Goal: Information Seeking & Learning: Learn about a topic

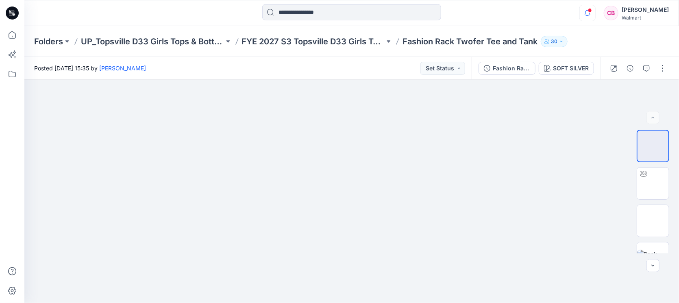
click at [586, 11] on icon "button" at bounding box center [587, 13] width 15 height 16
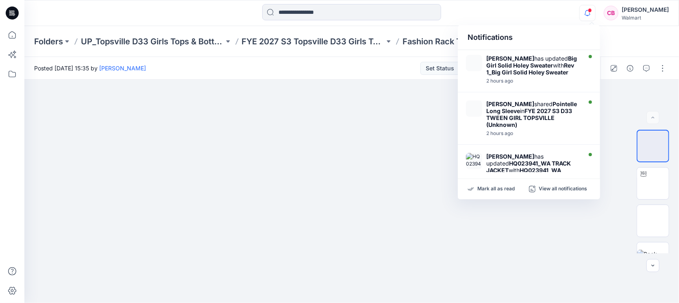
click at [586, 11] on icon "button" at bounding box center [587, 13] width 15 height 16
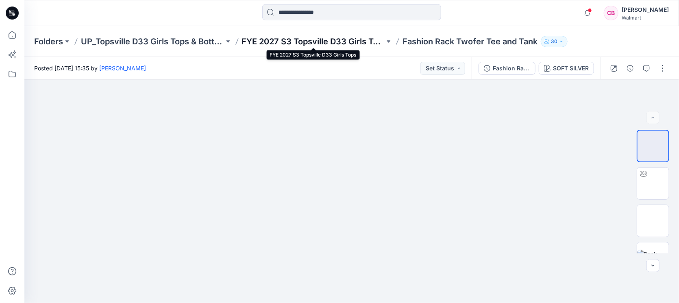
click at [282, 43] on p "FYE 2027 S3 Topsville D33 Girls Tops" at bounding box center [313, 41] width 143 height 11
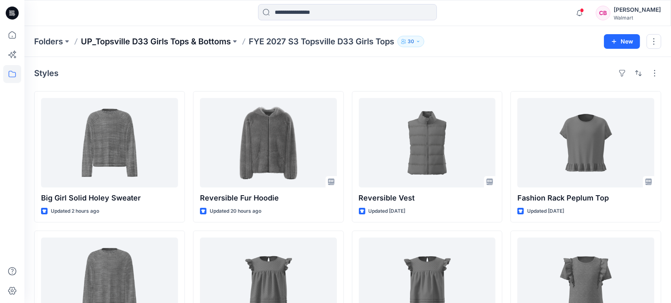
click at [107, 41] on p "UP_Topsville D33 Girls Tops & Bottoms" at bounding box center [156, 41] width 150 height 11
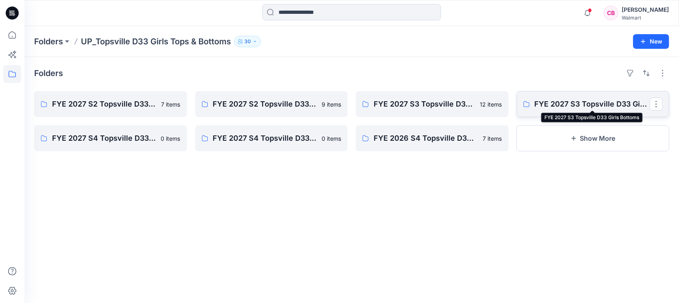
click at [595, 102] on p "FYE 2027 S3 Topsville D33 Girls Bottoms" at bounding box center [592, 103] width 115 height 11
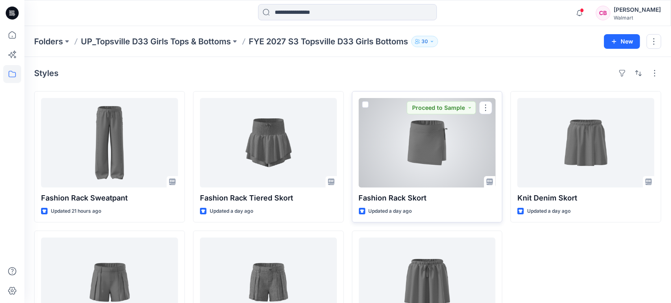
scroll to position [68, 0]
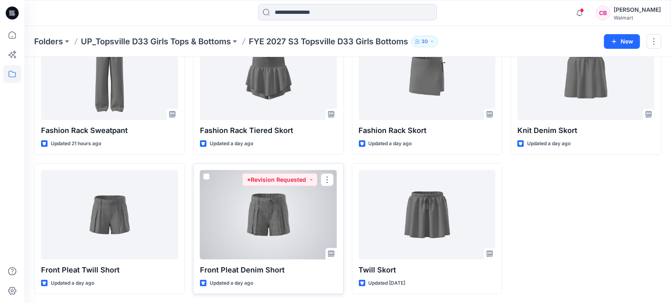
click at [274, 207] on div at bounding box center [268, 214] width 137 height 89
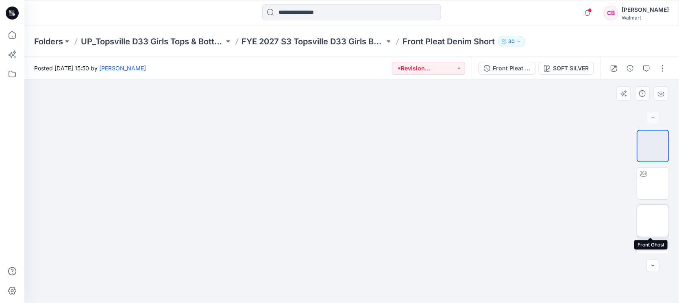
click at [653, 221] on img at bounding box center [653, 221] width 0 height 0
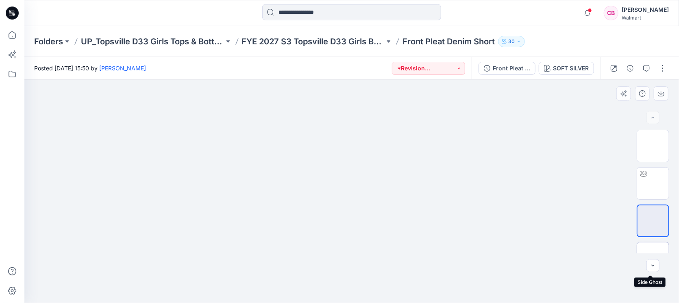
click at [653, 258] on img at bounding box center [653, 258] width 0 height 0
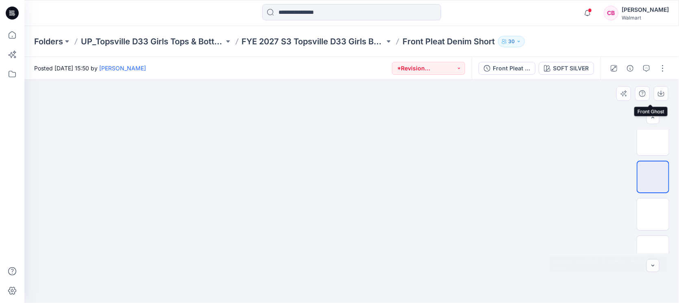
scroll to position [133, 0]
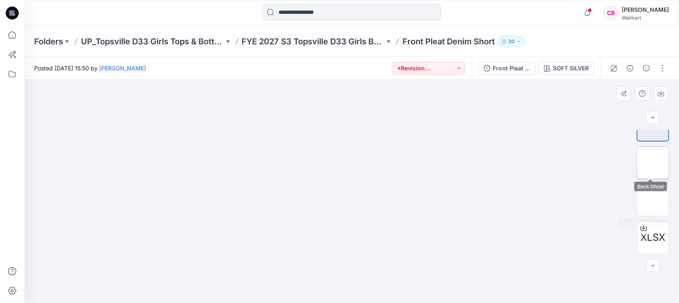
click at [653, 163] on img at bounding box center [653, 163] width 0 height 0
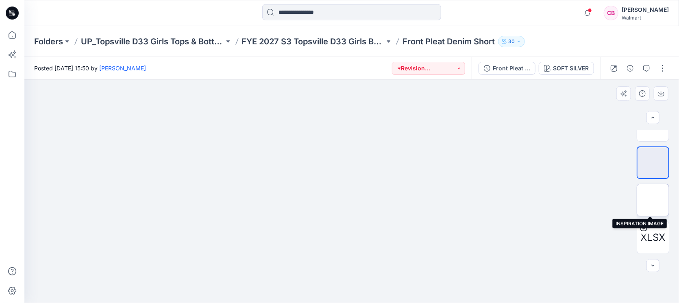
click at [653, 200] on img at bounding box center [653, 200] width 0 height 0
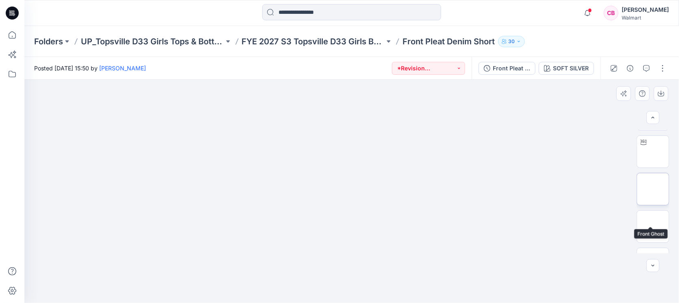
scroll to position [0, 0]
click at [651, 67] on button "button" at bounding box center [646, 68] width 13 height 13
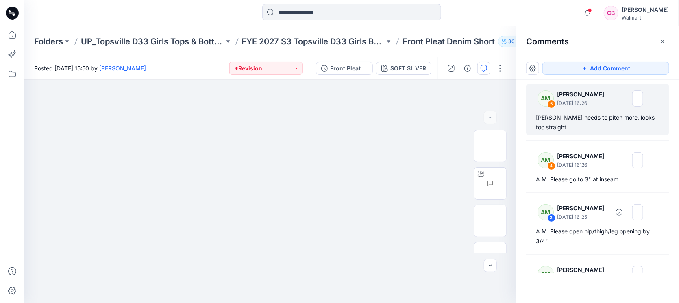
scroll to position [105, 0]
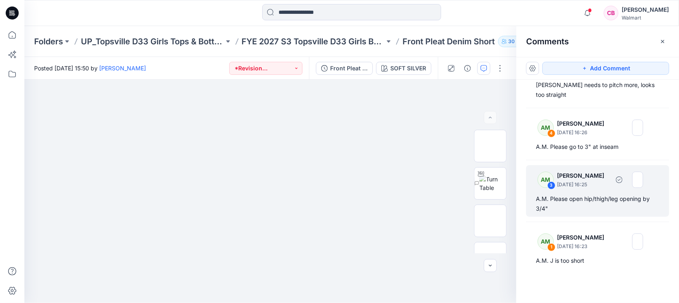
click at [578, 208] on div "A.M. Please open hip/thigh/leg opening by 3/4"" at bounding box center [598, 204] width 124 height 20
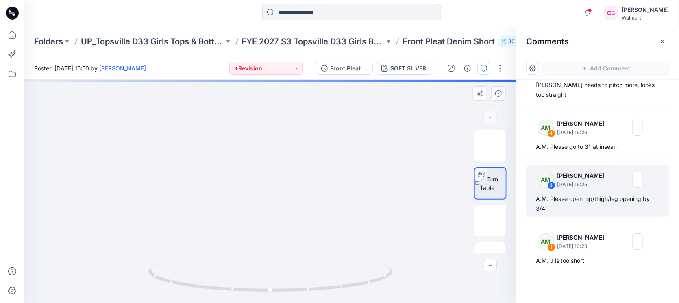
click at [272, 289] on div "SOFT SILVER Loading... Material Properties Loading..." at bounding box center [270, 191] width 492 height 223
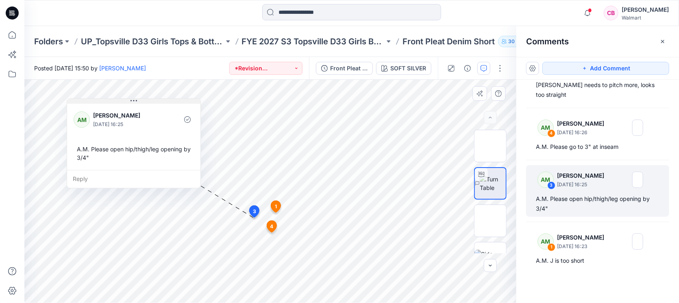
drag, startPoint x: 331, startPoint y: 226, endPoint x: 152, endPoint y: 100, distance: 218.3
click at [152, 100] on button at bounding box center [133, 101] width 133 height 5
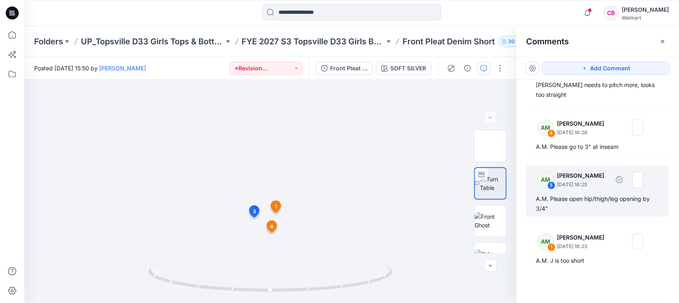
click at [609, 205] on div "A.M. Please open hip/thigh/leg opening by 3/4"" at bounding box center [598, 204] width 124 height 20
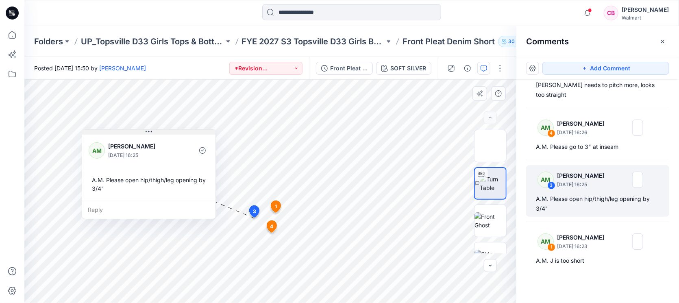
drag, startPoint x: 351, startPoint y: 225, endPoint x: 191, endPoint y: 133, distance: 184.6
click at [191, 133] on button at bounding box center [148, 132] width 133 height 5
click at [290, 36] on p "FYE 2027 S3 Topsville D33 Girls Bottoms" at bounding box center [313, 41] width 143 height 11
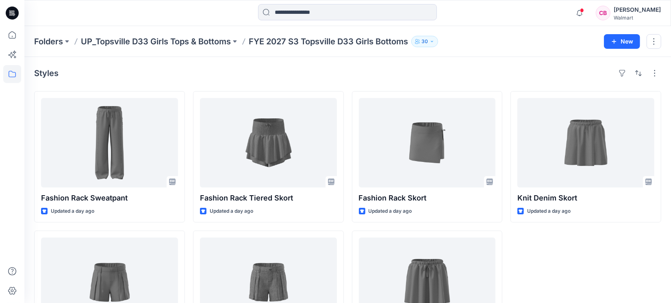
scroll to position [51, 0]
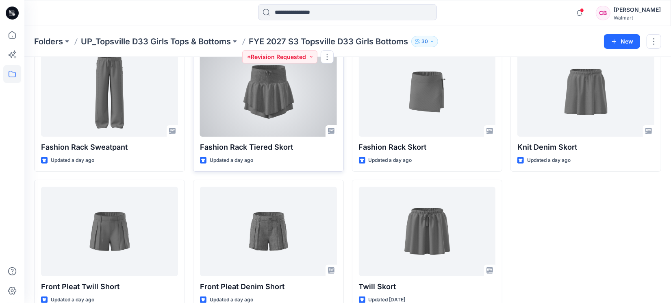
click at [269, 109] on div at bounding box center [268, 91] width 137 height 89
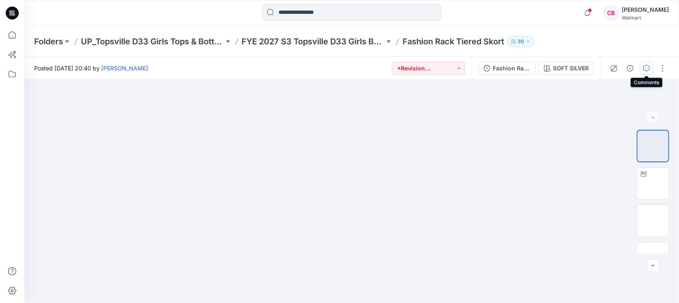
click at [644, 66] on icon "button" at bounding box center [646, 68] width 7 height 7
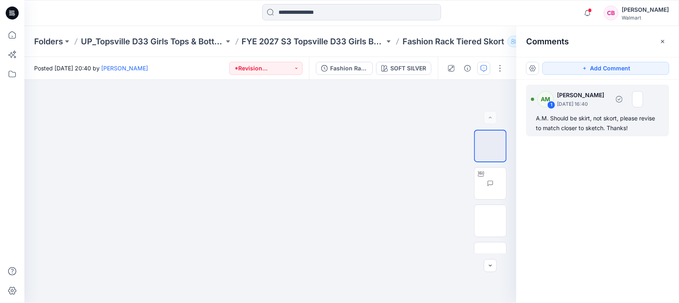
click at [593, 126] on div "A.M. Should be skirt, not skort, please revise to match closer to sketch. Thank…" at bounding box center [598, 123] width 124 height 20
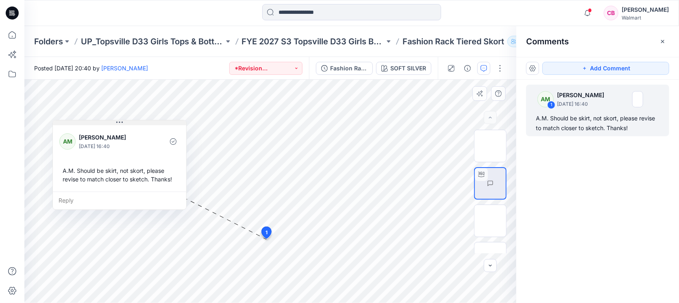
drag, startPoint x: 346, startPoint y: 244, endPoint x: 145, endPoint y: 121, distance: 235.4
click at [145, 121] on button at bounding box center [119, 122] width 133 height 5
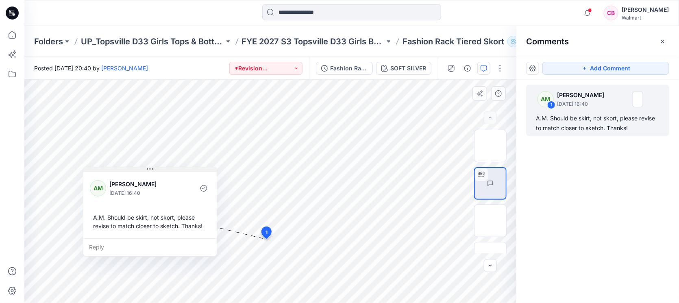
drag, startPoint x: 130, startPoint y: 121, endPoint x: 161, endPoint y: 168, distance: 55.8
click at [161, 168] on button at bounding box center [149, 169] width 133 height 5
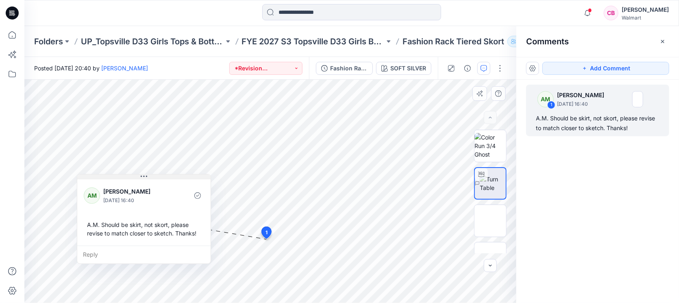
drag, startPoint x: 171, startPoint y: 168, endPoint x: 165, endPoint y: 175, distance: 9.2
click at [165, 175] on button at bounding box center [143, 176] width 133 height 5
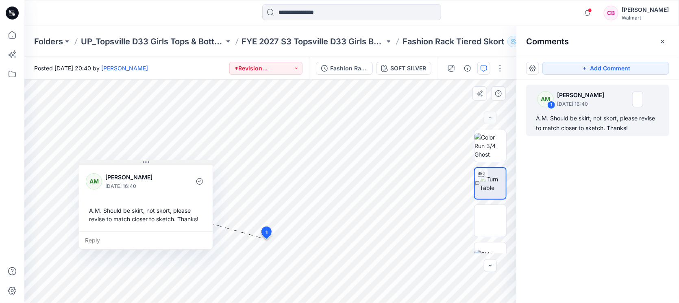
drag, startPoint x: 165, startPoint y: 175, endPoint x: 167, endPoint y: 161, distance: 14.4
click at [167, 161] on button at bounding box center [145, 162] width 133 height 5
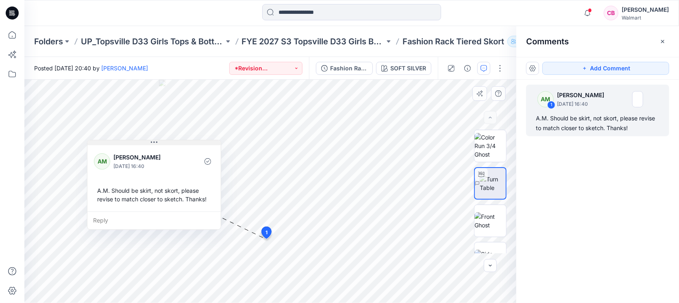
drag, startPoint x: 167, startPoint y: 161, endPoint x: 175, endPoint y: 141, distance: 21.5
click at [175, 141] on button at bounding box center [153, 142] width 133 height 5
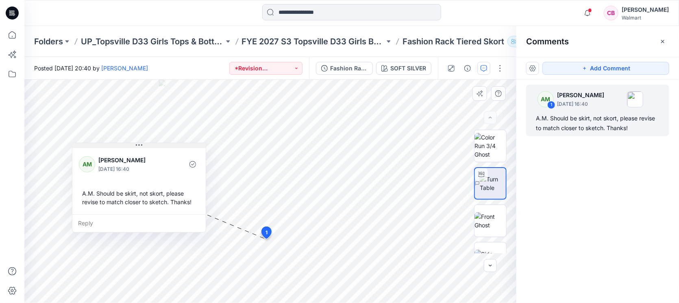
drag, startPoint x: 194, startPoint y: 142, endPoint x: 179, endPoint y: 144, distance: 15.3
click at [179, 144] on button at bounding box center [138, 145] width 133 height 5
click at [352, 38] on p "FYE 2027 S3 Topsville D33 Girls Bottoms" at bounding box center [313, 41] width 143 height 11
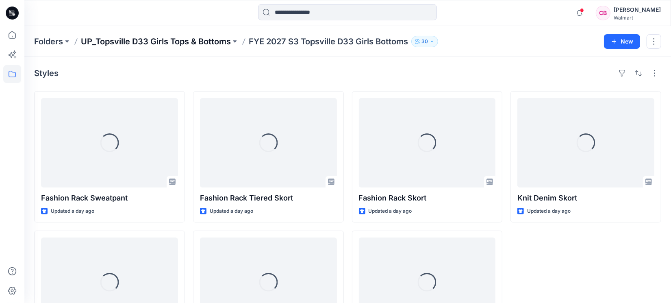
click at [198, 42] on p "UP_Topsville D33 Girls Tops & Bottoms" at bounding box center [156, 41] width 150 height 11
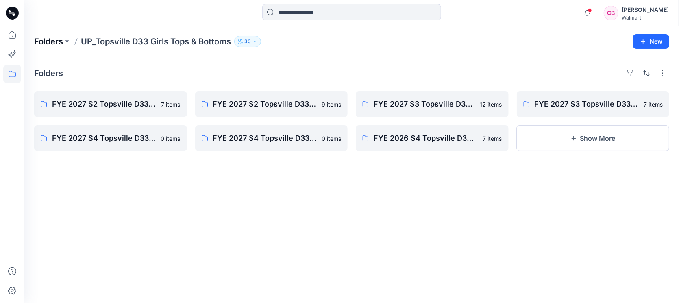
click at [61, 41] on p "Folders" at bounding box center [48, 41] width 29 height 11
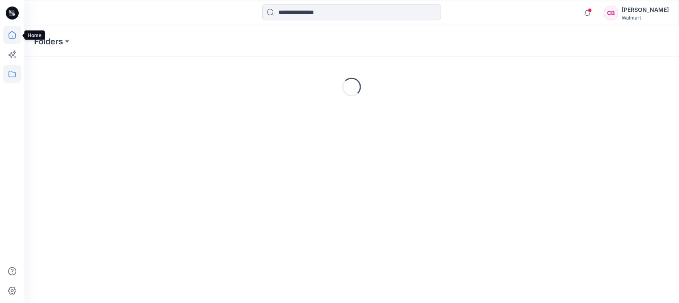
click at [8, 39] on icon at bounding box center [12, 35] width 18 height 18
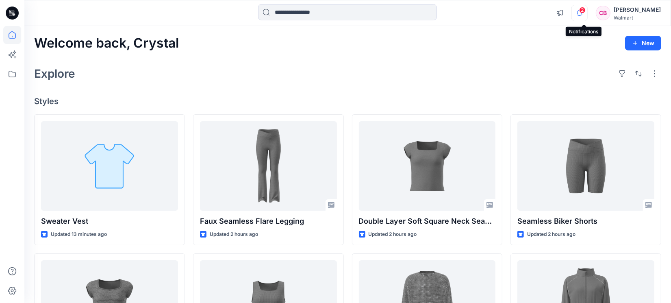
click at [588, 15] on icon "button" at bounding box center [579, 13] width 15 height 16
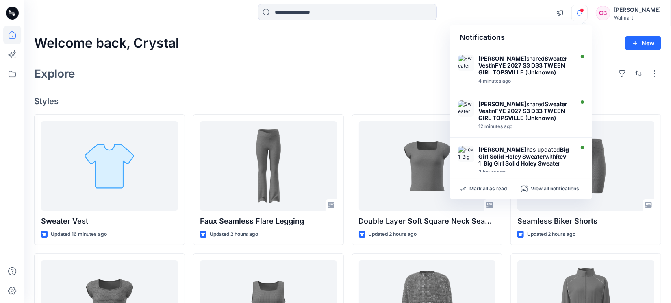
click at [588, 15] on icon "button" at bounding box center [579, 13] width 15 height 16
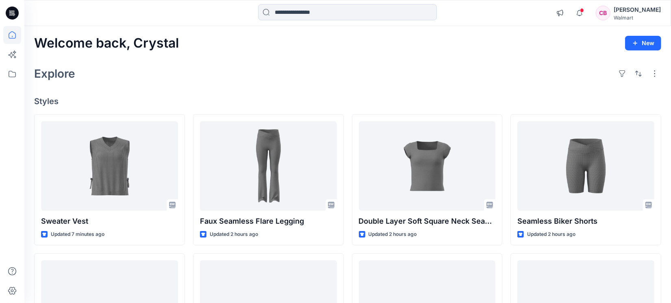
drag, startPoint x: 339, startPoint y: 70, endPoint x: 285, endPoint y: 70, distance: 53.7
click at [339, 70] on div "Explore" at bounding box center [347, 74] width 627 height 20
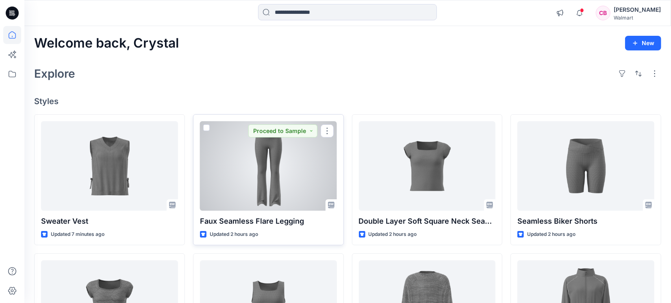
click at [277, 171] on div at bounding box center [268, 165] width 137 height 89
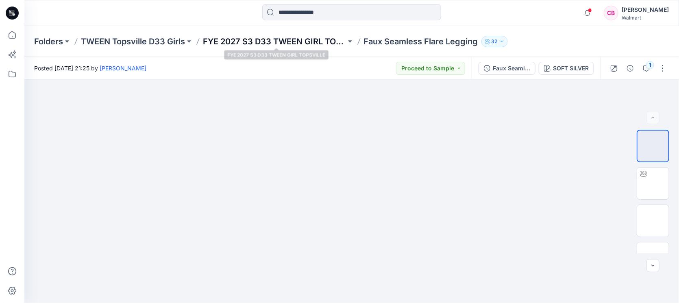
click at [297, 42] on p "FYE 2027 S3 D33 TWEEN GIRL TOPSVILLE" at bounding box center [274, 41] width 143 height 11
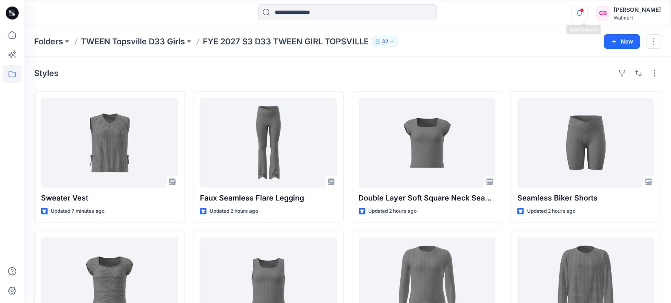
click at [583, 13] on icon "button" at bounding box center [579, 13] width 15 height 16
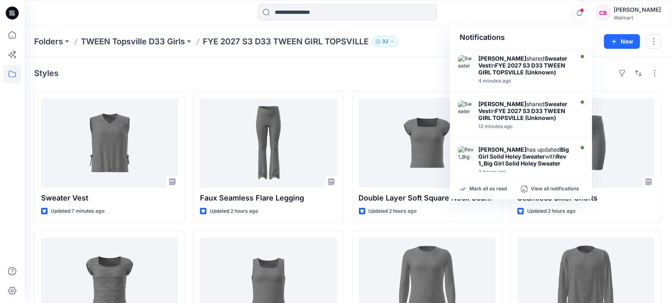
click at [583, 13] on icon "button" at bounding box center [579, 13] width 15 height 16
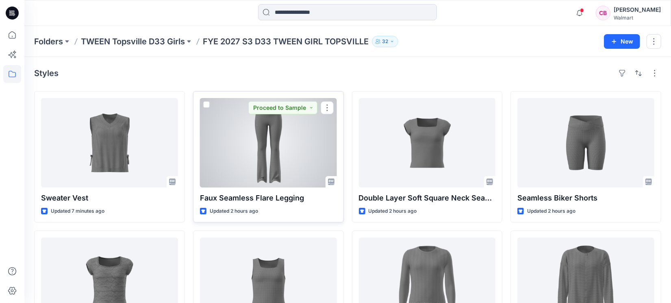
click at [290, 159] on div at bounding box center [268, 142] width 137 height 89
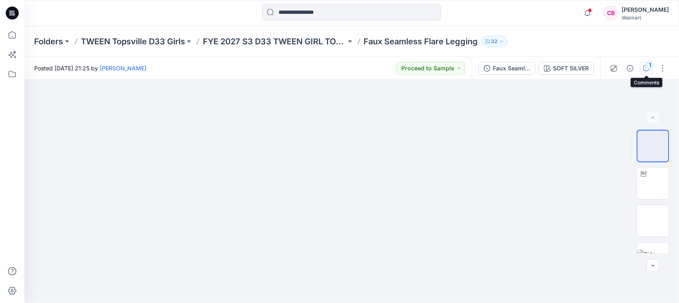
click at [652, 65] on div "1" at bounding box center [650, 65] width 8 height 8
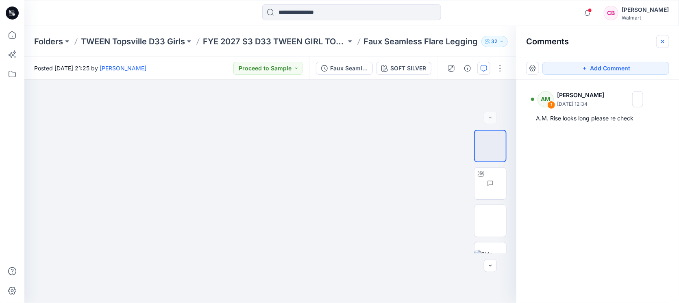
click at [660, 41] on icon "button" at bounding box center [663, 41] width 7 height 7
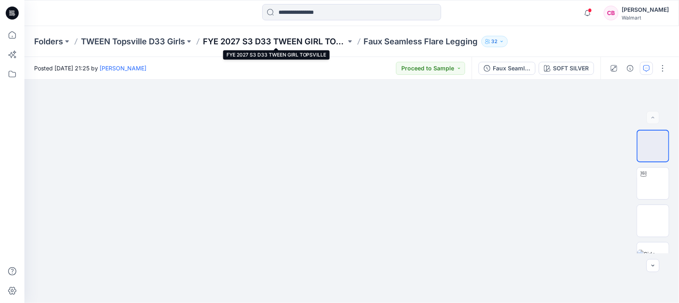
click at [263, 42] on p "FYE 2027 S3 D33 TWEEN GIRL TOPSVILLE" at bounding box center [274, 41] width 143 height 11
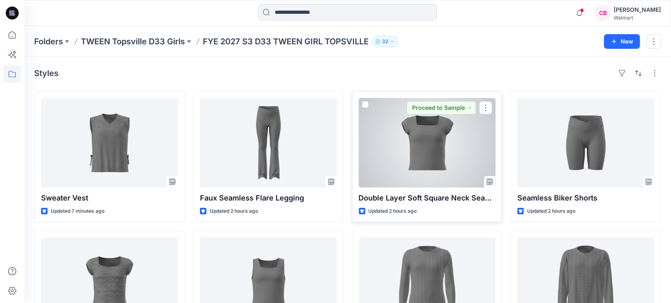
click at [460, 157] on div at bounding box center [427, 142] width 137 height 89
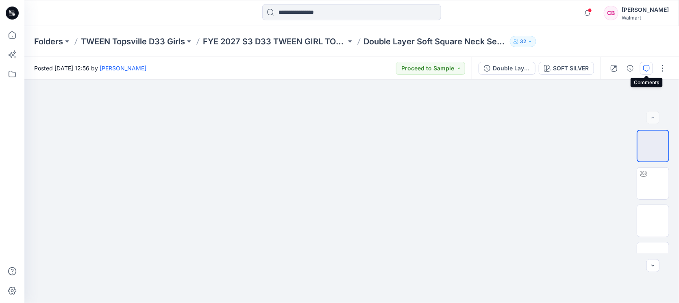
click at [650, 68] on button "button" at bounding box center [646, 68] width 13 height 13
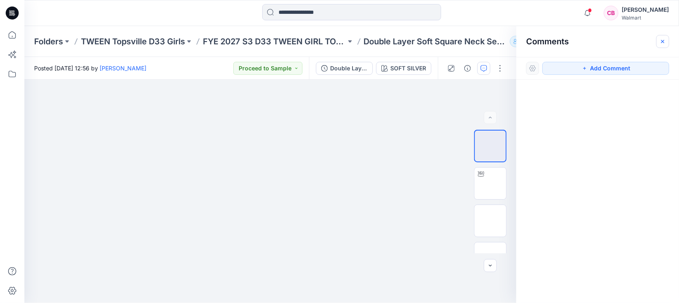
click at [656, 44] on button "button" at bounding box center [662, 41] width 13 height 13
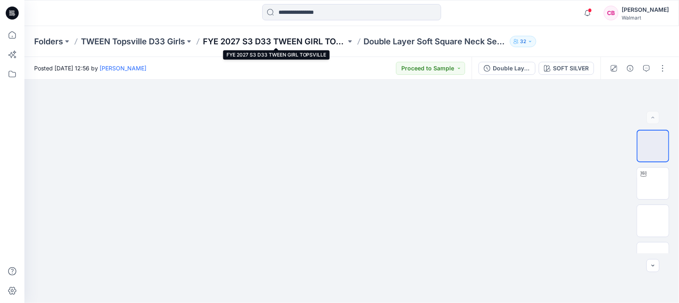
click at [316, 39] on p "FYE 2027 S3 D33 TWEEN GIRL TOPSVILLE" at bounding box center [274, 41] width 143 height 11
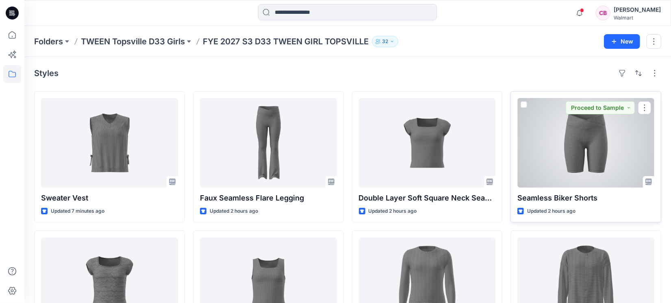
click at [575, 156] on div at bounding box center [586, 142] width 137 height 89
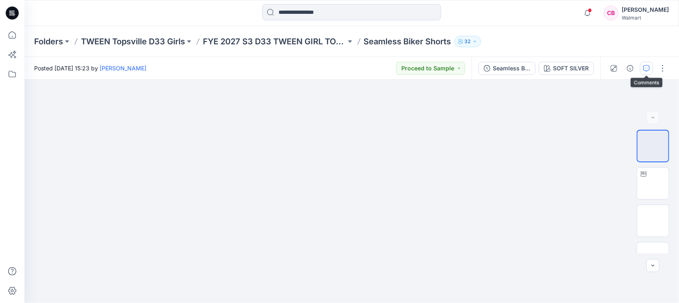
click at [645, 70] on icon "button" at bounding box center [646, 68] width 7 height 7
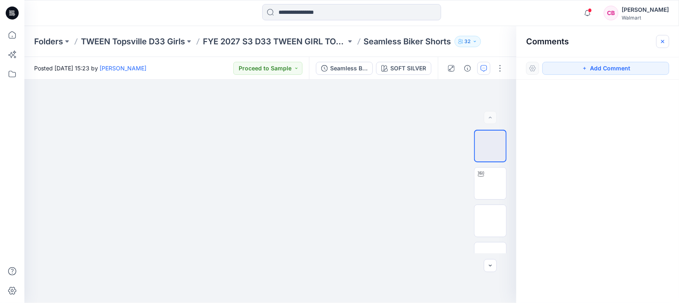
click at [666, 39] on icon "button" at bounding box center [663, 41] width 7 height 7
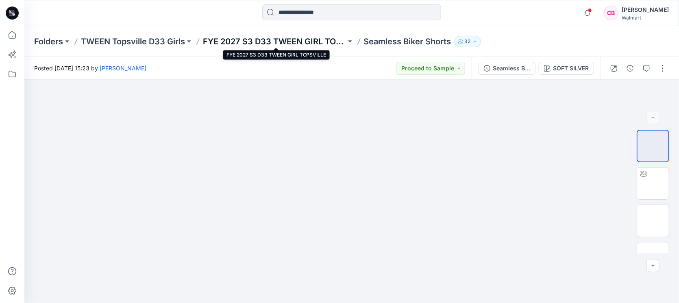
click at [292, 39] on p "FYE 2027 S3 D33 TWEEN GIRL TOPSVILLE" at bounding box center [274, 41] width 143 height 11
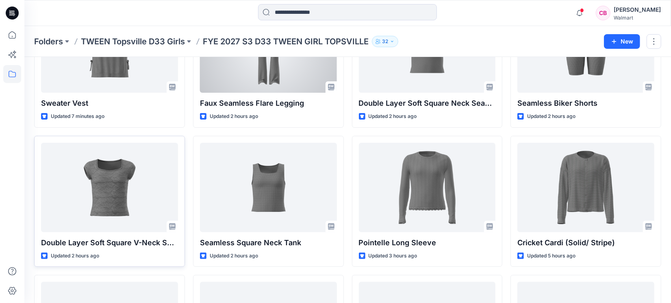
scroll to position [152, 0]
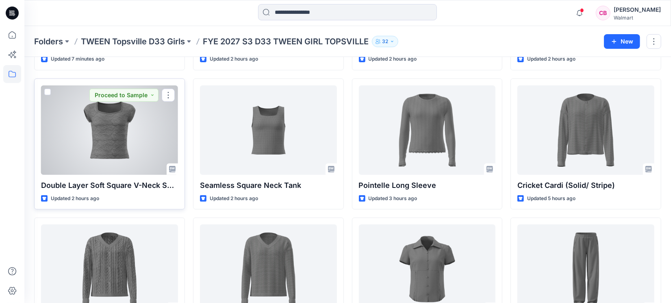
click at [112, 129] on div at bounding box center [109, 129] width 137 height 89
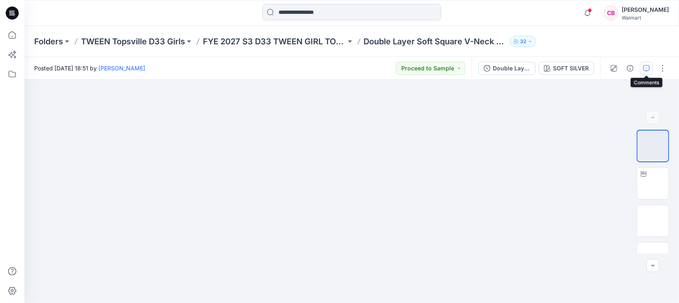
click at [646, 65] on icon "button" at bounding box center [646, 68] width 7 height 7
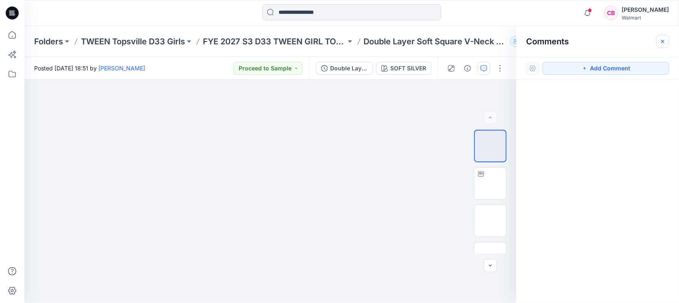
click at [661, 44] on icon "button" at bounding box center [663, 41] width 7 height 7
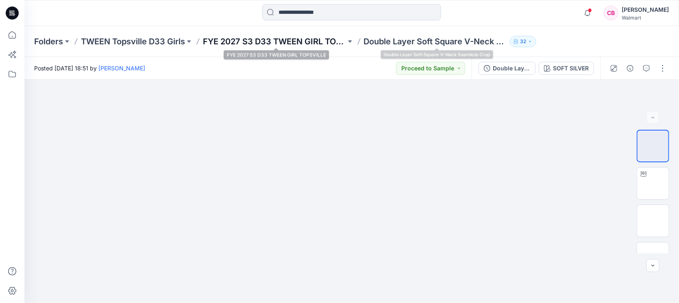
click at [321, 40] on p "FYE 2027 S3 D33 TWEEN GIRL TOPSVILLE" at bounding box center [274, 41] width 143 height 11
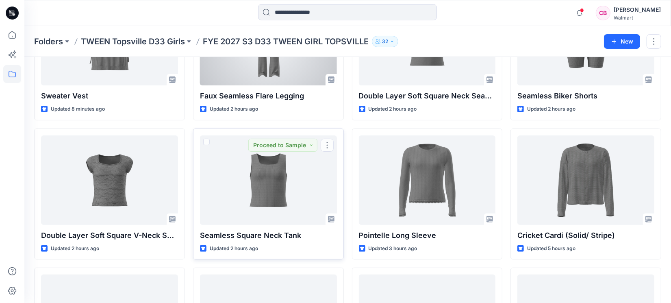
scroll to position [102, 0]
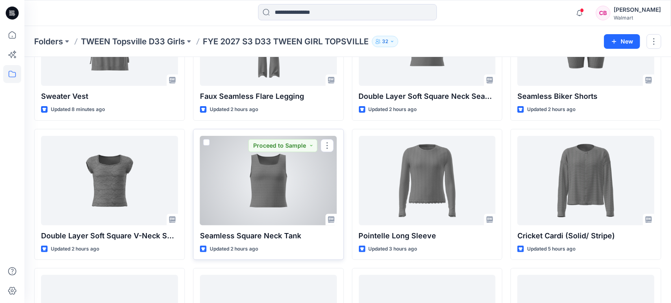
click at [274, 183] on div at bounding box center [268, 180] width 137 height 89
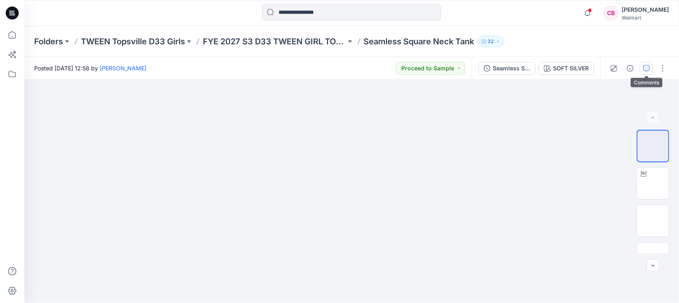
click at [647, 68] on icon "button" at bounding box center [646, 68] width 7 height 7
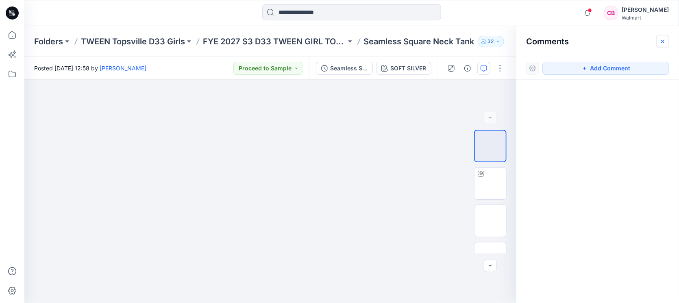
click at [664, 42] on icon "button" at bounding box center [663, 41] width 7 height 7
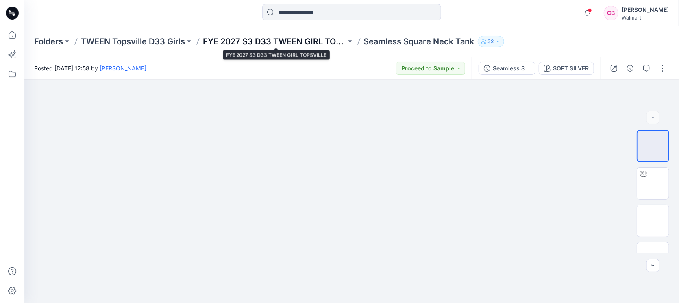
click at [288, 41] on p "FYE 2027 S3 D33 TWEEN GIRL TOPSVILLE" at bounding box center [274, 41] width 143 height 11
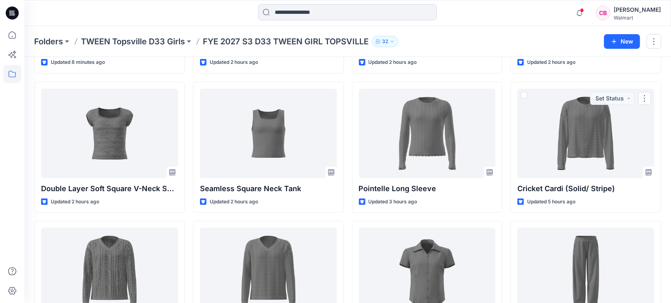
scroll to position [203, 0]
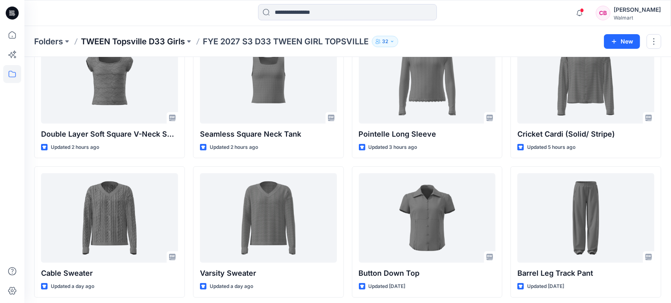
click at [148, 38] on p "TWEEN Topsville D33 Girls" at bounding box center [133, 41] width 104 height 11
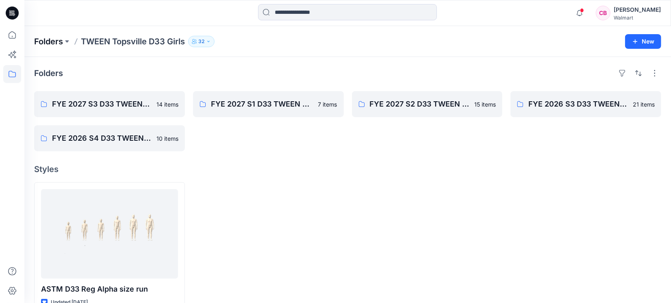
click at [52, 42] on p "Folders" at bounding box center [48, 41] width 29 height 11
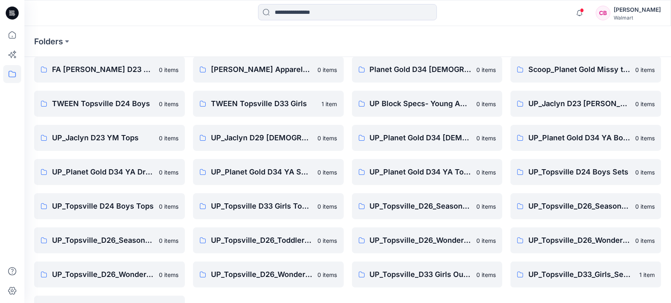
scroll to position [61, 0]
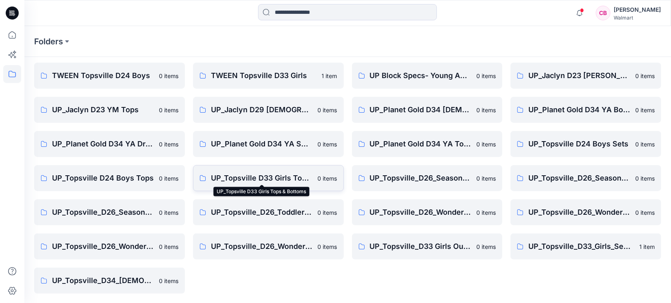
click at [244, 174] on p "UP_Topsville D33 Girls Tops & Bottoms" at bounding box center [262, 177] width 102 height 11
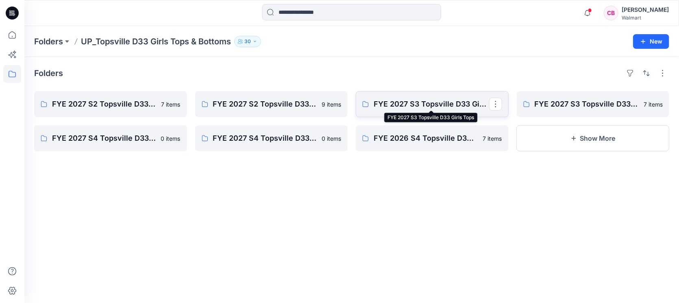
click at [407, 104] on p "FYE 2027 S3 Topsville D33 Girls Tops" at bounding box center [431, 103] width 115 height 11
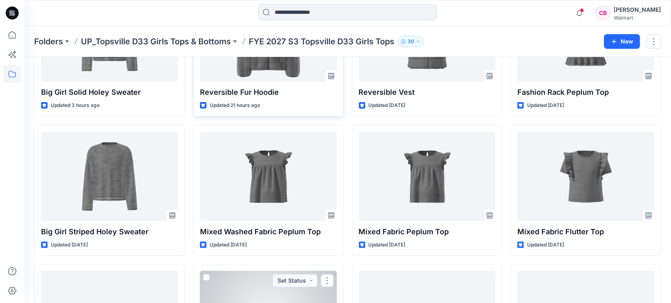
scroll to position [4, 0]
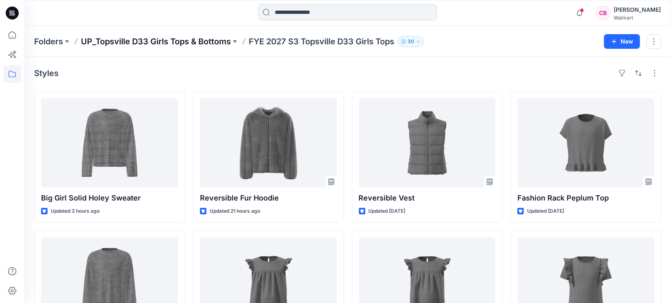
click at [158, 41] on p "UP_Topsville D33 Girls Tops & Bottoms" at bounding box center [156, 41] width 150 height 11
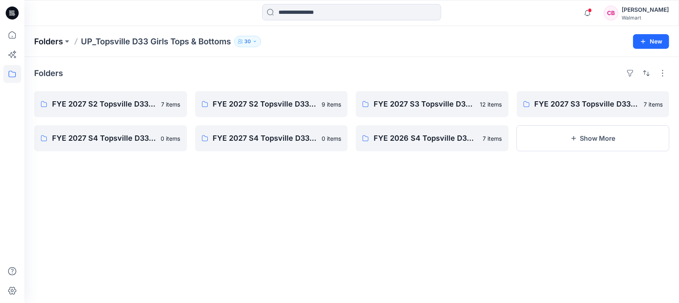
click at [54, 41] on p "Folders" at bounding box center [48, 41] width 29 height 11
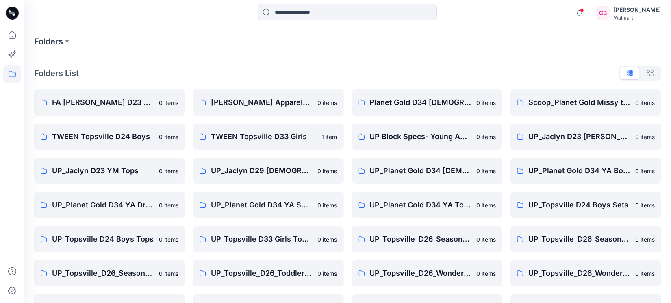
scroll to position [61, 0]
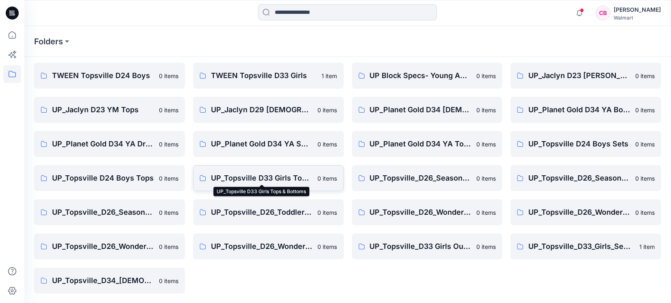
click at [270, 179] on p "UP_Topsville D33 Girls Tops & Bottoms" at bounding box center [262, 177] width 102 height 11
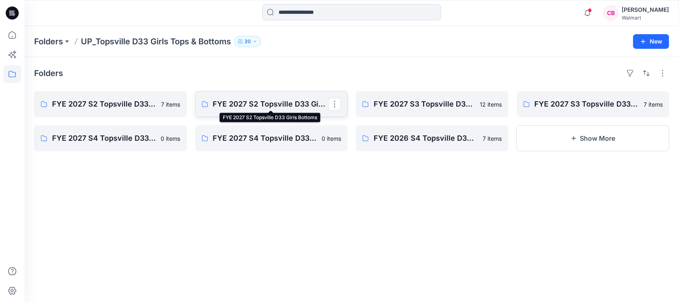
click at [253, 106] on p "FYE 2027 S2 Topsville D33 Girls Bottoms" at bounding box center [270, 103] width 115 height 11
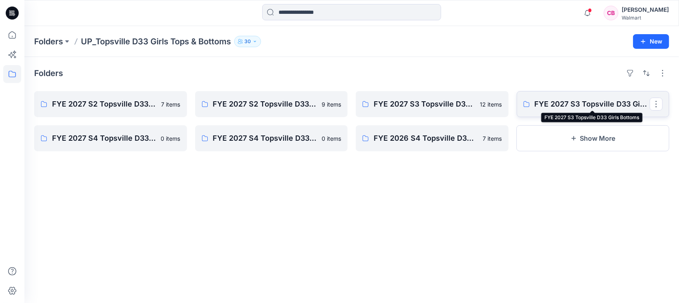
click at [612, 104] on p "FYE 2027 S3 Topsville D33 Girls Bottoms" at bounding box center [592, 103] width 115 height 11
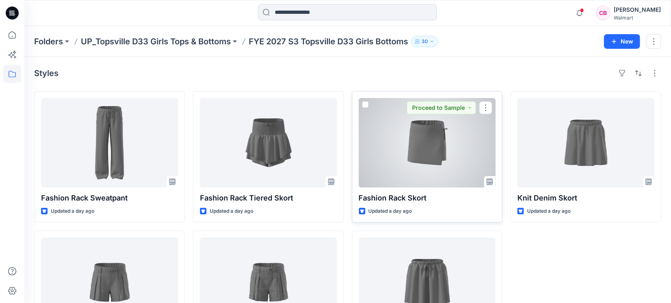
click at [433, 160] on div at bounding box center [427, 142] width 137 height 89
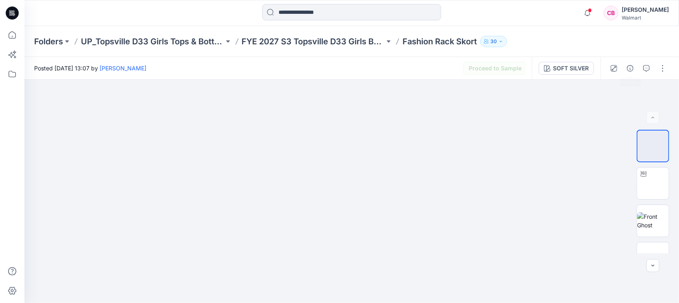
click at [643, 64] on button "button" at bounding box center [646, 68] width 13 height 13
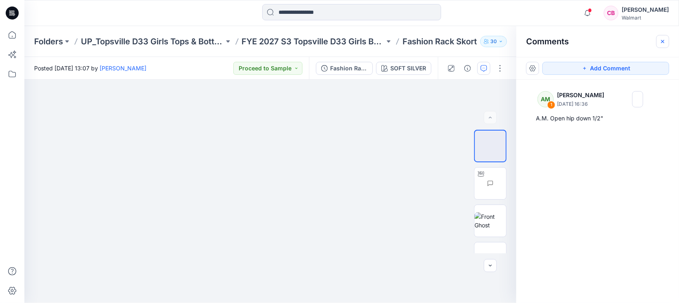
click at [668, 38] on button "button" at bounding box center [662, 41] width 13 height 13
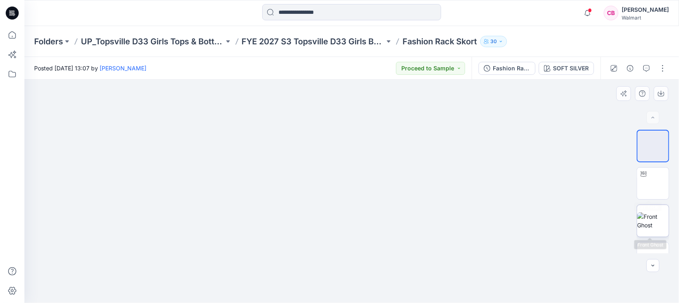
click at [654, 225] on img at bounding box center [653, 220] width 32 height 17
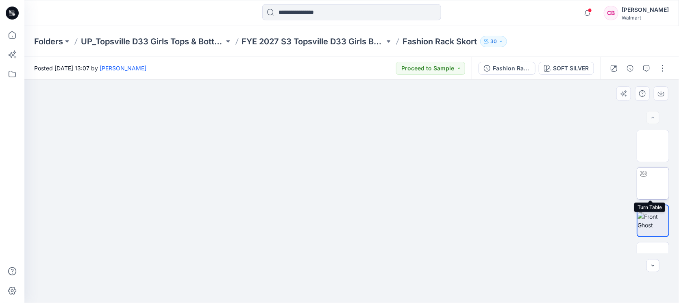
click at [653, 183] on img at bounding box center [653, 183] width 0 height 0
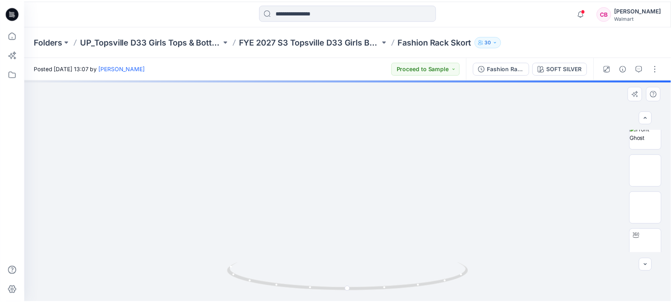
scroll to position [152, 0]
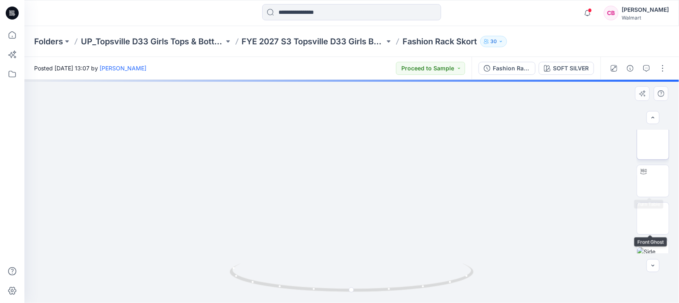
click at [653, 144] on img at bounding box center [653, 144] width 0 height 0
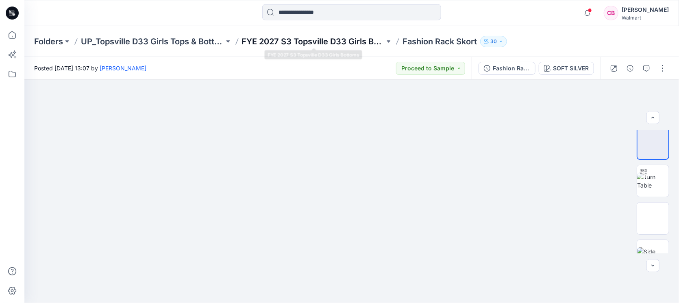
click at [322, 46] on p "FYE 2027 S3 Topsville D33 Girls Bottoms" at bounding box center [313, 41] width 143 height 11
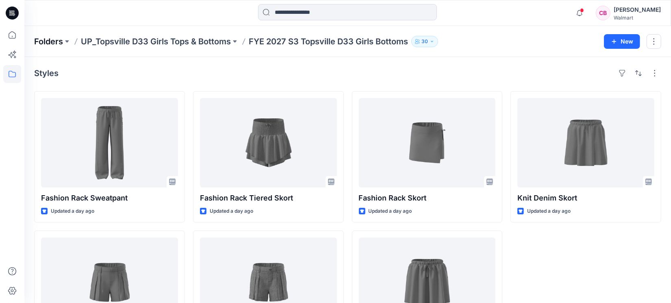
click at [51, 39] on p "Folders" at bounding box center [48, 41] width 29 height 11
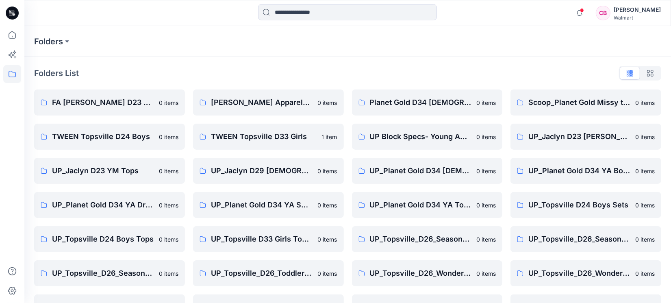
click at [4, 203] on div at bounding box center [12, 164] width 18 height 277
click at [270, 139] on p "TWEEN Topsville D33 Girls" at bounding box center [264, 136] width 106 height 11
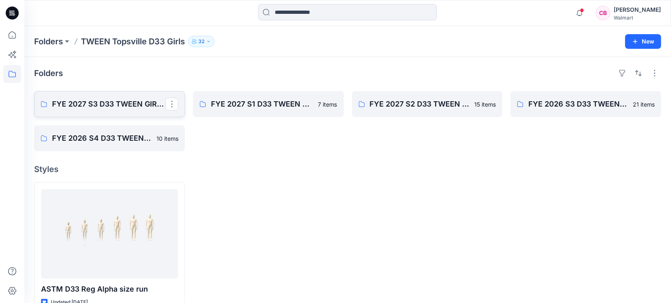
click at [102, 106] on p "FYE 2027 S3 D33 TWEEN GIRL TOPSVILLE" at bounding box center [108, 103] width 113 height 11
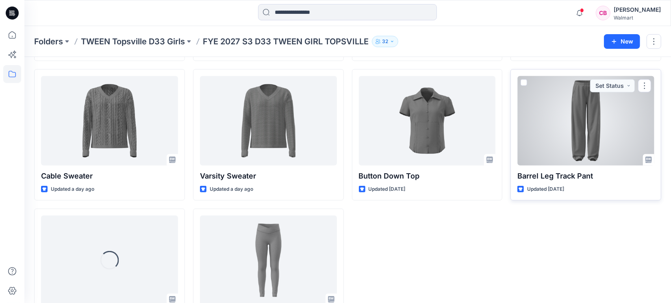
scroll to position [346, 0]
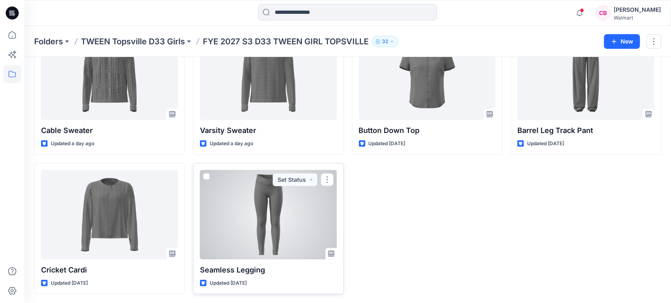
click at [260, 220] on div at bounding box center [268, 214] width 137 height 89
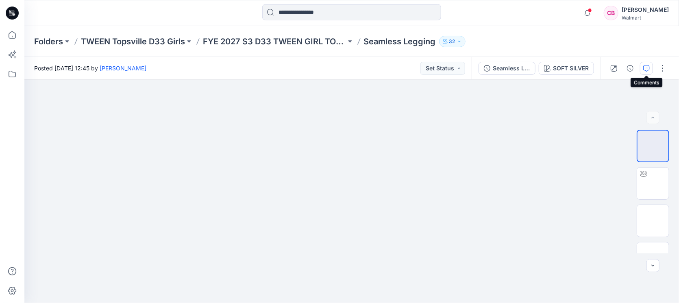
click at [646, 66] on icon "button" at bounding box center [646, 68] width 7 height 7
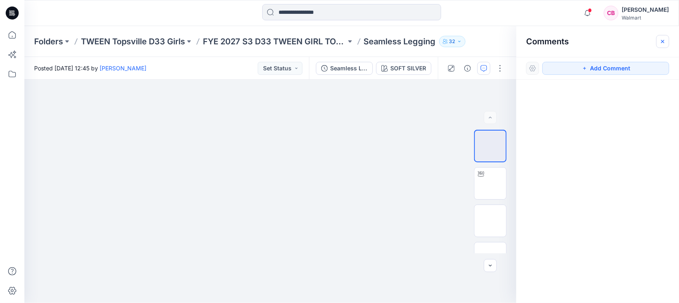
click at [663, 46] on button "button" at bounding box center [662, 41] width 13 height 13
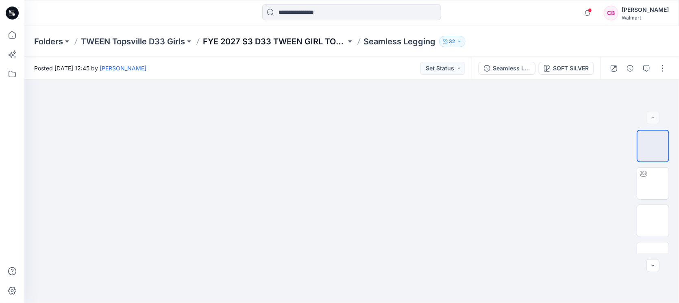
click at [243, 39] on p "FYE 2027 S3 D33 TWEEN GIRL TOPSVILLE" at bounding box center [274, 41] width 143 height 11
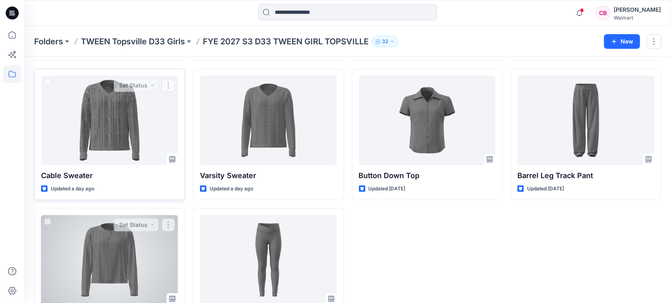
scroll to position [346, 0]
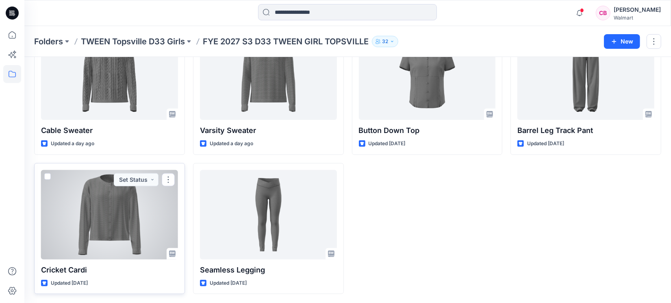
click at [132, 203] on div at bounding box center [109, 214] width 137 height 89
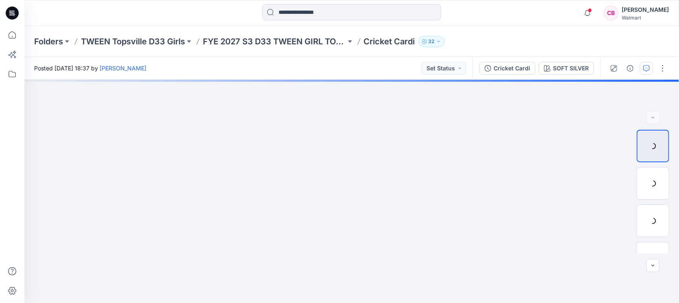
click at [651, 68] on button "button" at bounding box center [646, 68] width 13 height 13
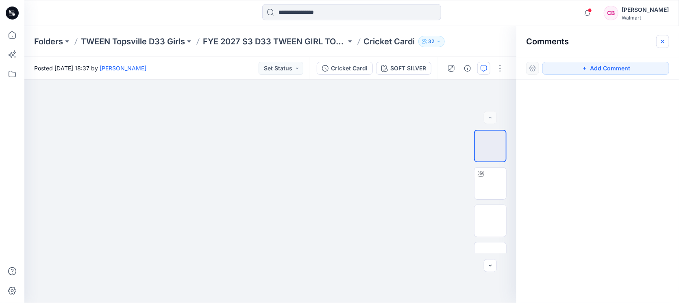
click at [663, 46] on button "button" at bounding box center [662, 41] width 13 height 13
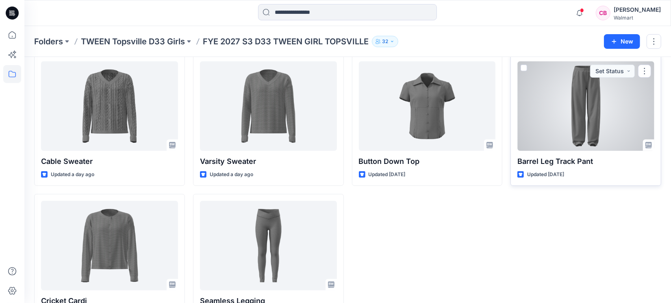
scroll to position [295, 0]
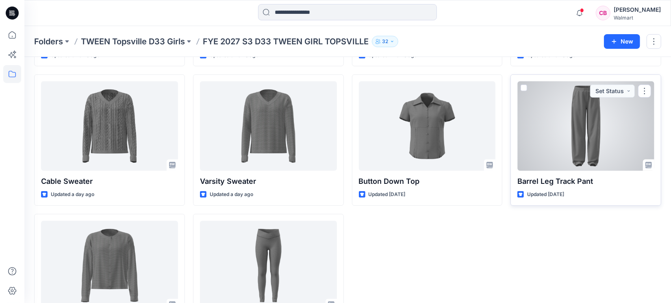
click at [588, 134] on div at bounding box center [586, 125] width 137 height 89
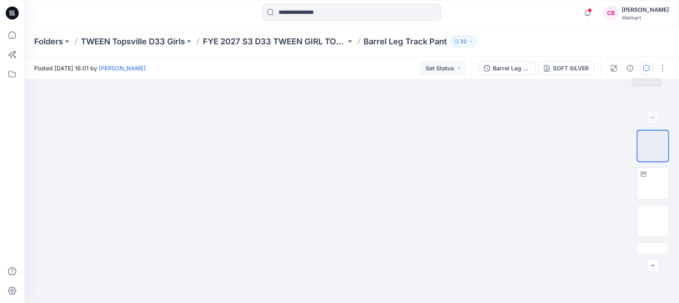
click at [649, 68] on icon "button" at bounding box center [646, 68] width 7 height 7
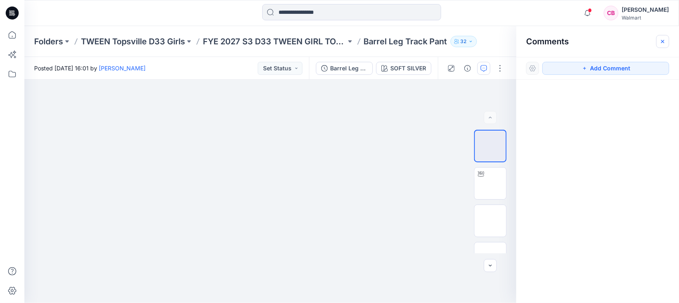
click at [659, 43] on button "button" at bounding box center [662, 41] width 13 height 13
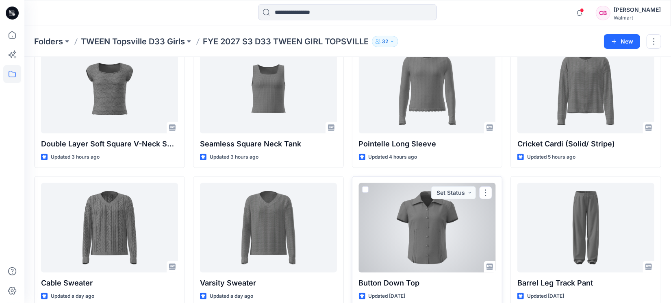
scroll to position [92, 0]
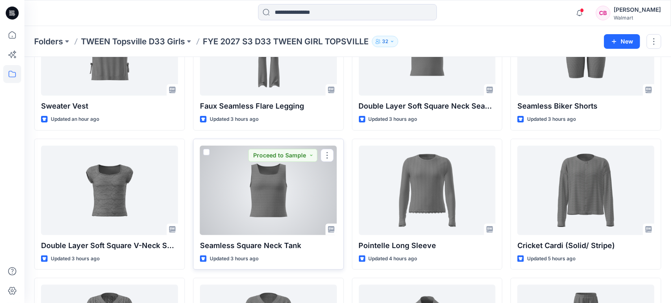
click at [267, 190] on div at bounding box center [268, 190] width 137 height 89
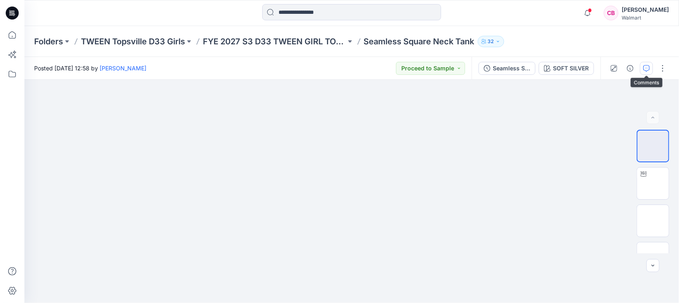
click at [651, 64] on button "button" at bounding box center [646, 68] width 13 height 13
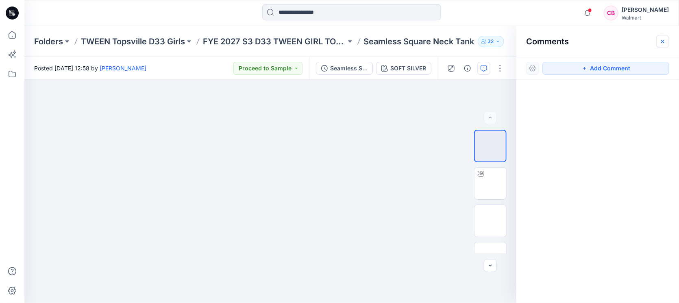
click at [664, 42] on icon "button" at bounding box center [663, 41] width 7 height 7
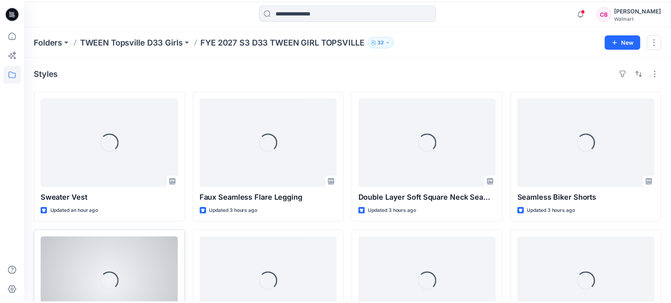
scroll to position [92, 0]
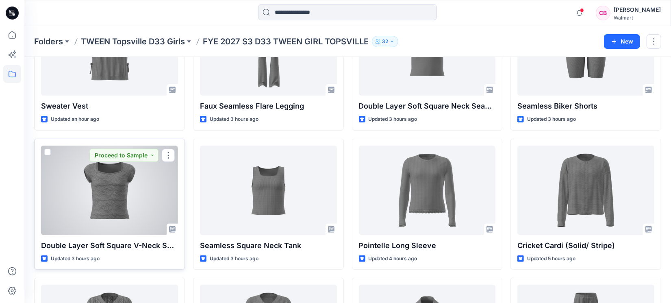
click at [122, 192] on div at bounding box center [109, 190] width 137 height 89
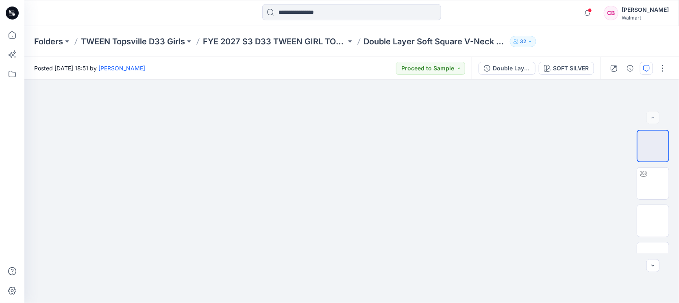
click at [650, 68] on icon "button" at bounding box center [646, 68] width 7 height 7
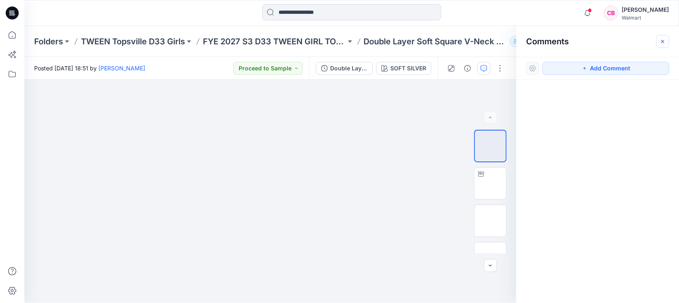
click at [665, 40] on icon "button" at bounding box center [663, 41] width 7 height 7
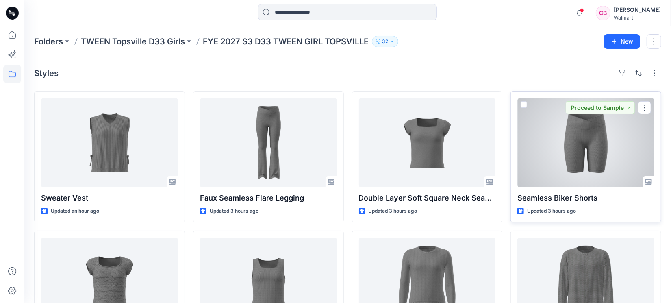
click at [579, 147] on div at bounding box center [586, 142] width 137 height 89
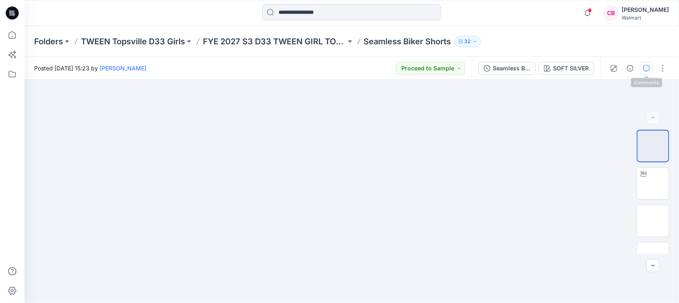
click at [650, 68] on icon "button" at bounding box center [646, 68] width 7 height 7
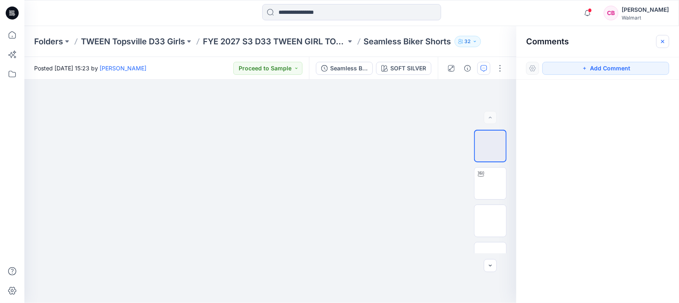
click at [661, 42] on icon "button" at bounding box center [662, 40] width 3 height 3
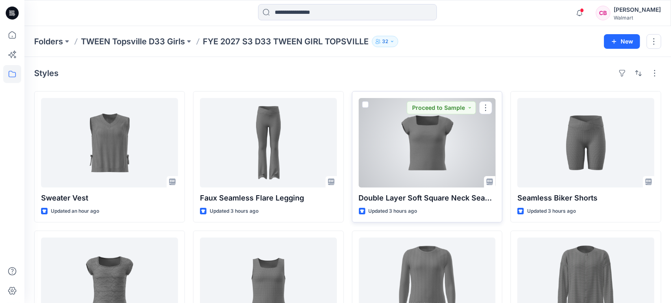
click at [391, 149] on div at bounding box center [427, 142] width 137 height 89
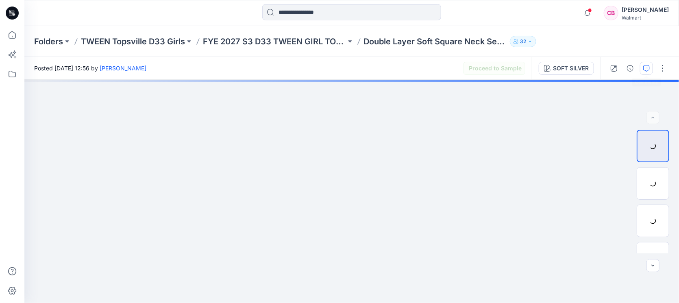
click at [647, 70] on icon "button" at bounding box center [646, 68] width 7 height 7
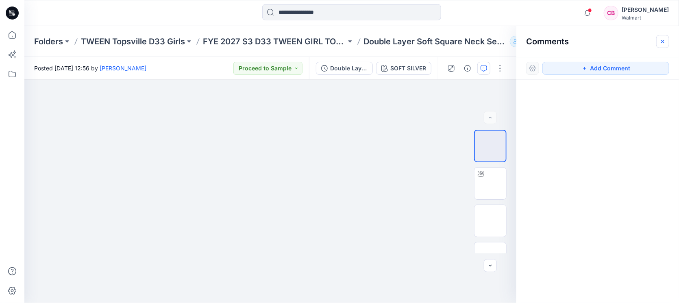
click at [667, 39] on button "button" at bounding box center [662, 41] width 13 height 13
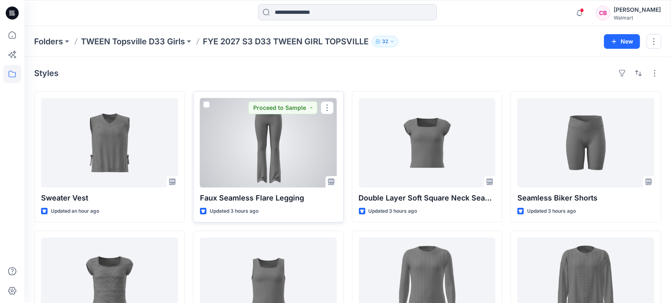
click at [256, 137] on div at bounding box center [268, 142] width 137 height 89
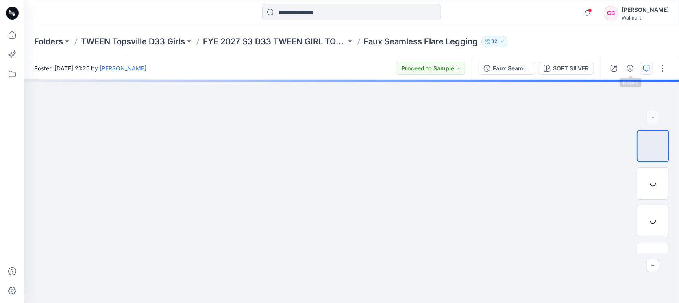
click at [647, 66] on icon "button" at bounding box center [646, 68] width 7 height 7
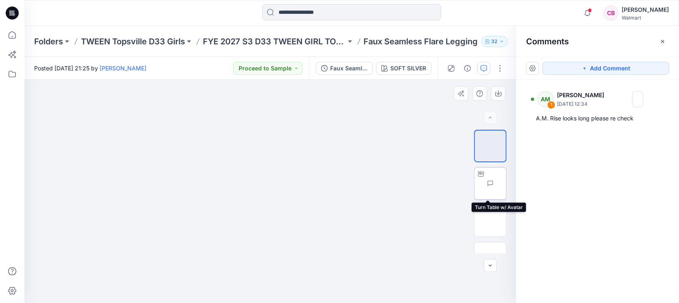
click at [506, 183] on img at bounding box center [506, 183] width 0 height 0
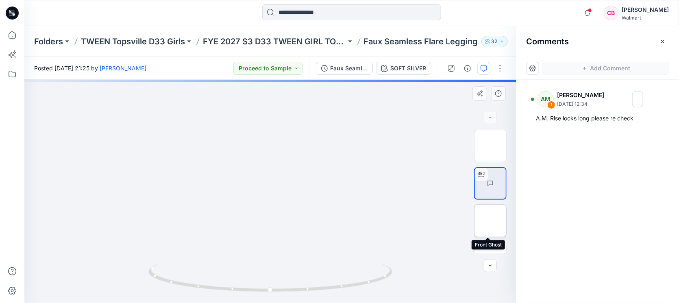
click at [490, 221] on img at bounding box center [490, 221] width 0 height 0
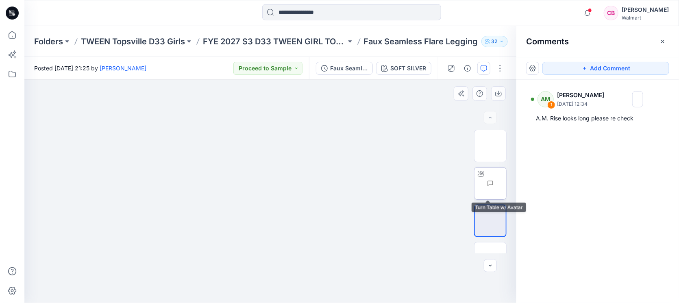
click at [506, 183] on img at bounding box center [506, 183] width 0 height 0
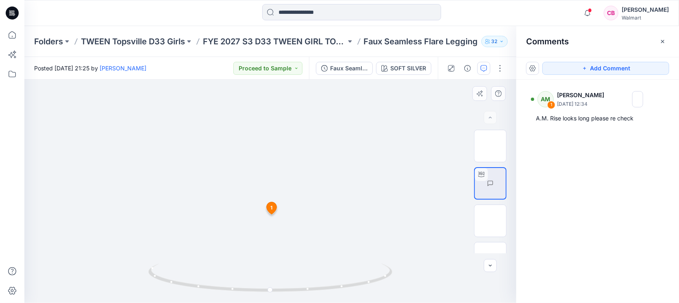
click at [273, 209] on icon at bounding box center [272, 208] width 10 height 12
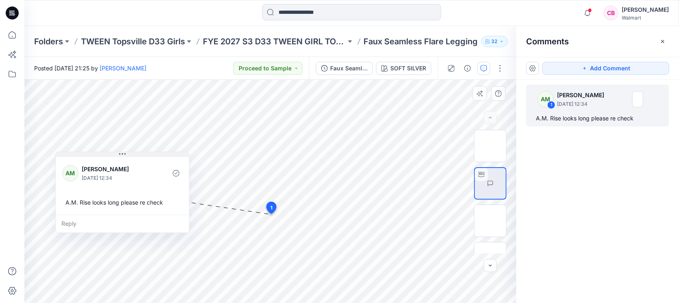
drag, startPoint x: 309, startPoint y: 222, endPoint x: 106, endPoint y: 155, distance: 214.0
click at [106, 155] on button at bounding box center [122, 154] width 133 height 5
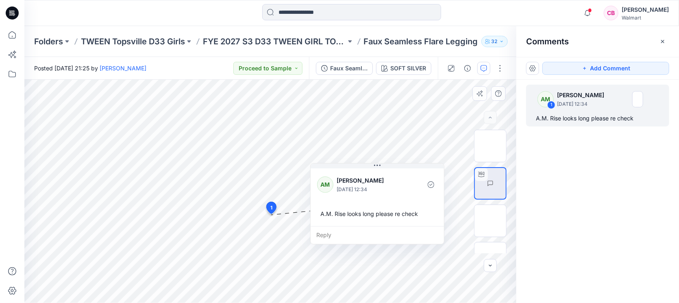
drag, startPoint x: 119, startPoint y: 157, endPoint x: 373, endPoint y: 168, distance: 254.8
click at [374, 168] on icon at bounding box center [377, 165] width 7 height 7
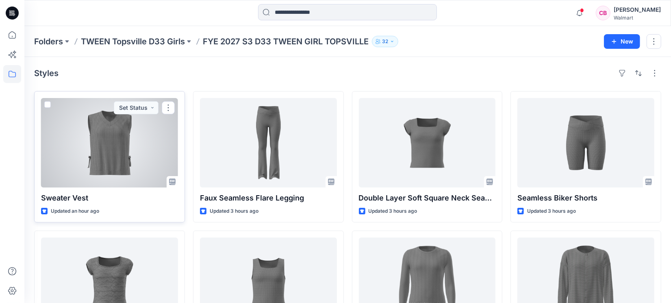
click at [90, 155] on div at bounding box center [109, 142] width 137 height 89
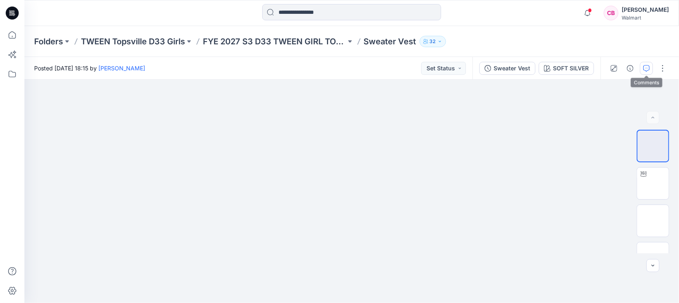
click at [648, 67] on icon "button" at bounding box center [646, 68] width 7 height 7
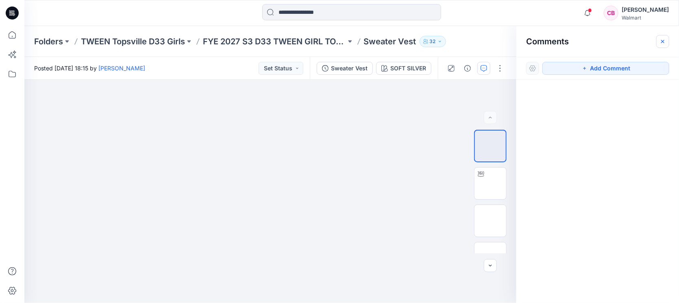
click at [667, 38] on button "button" at bounding box center [662, 41] width 13 height 13
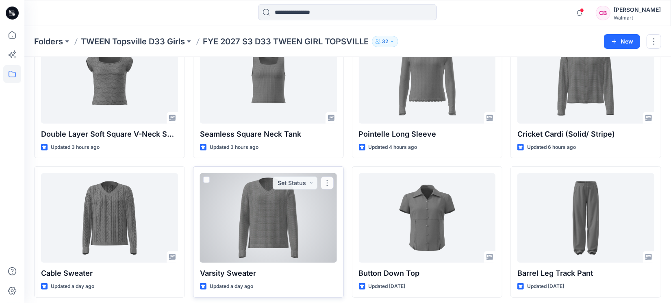
scroll to position [51, 0]
